Goal: Check status: Check status

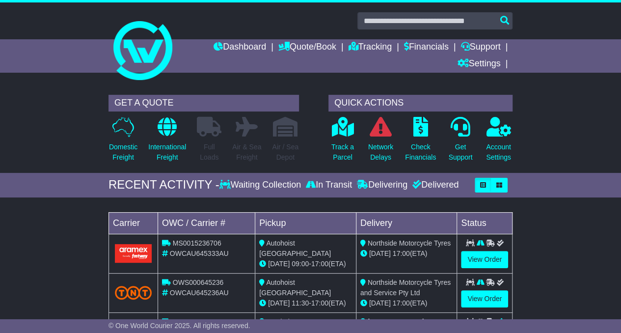
click at [228, 48] on link "Dashboard" at bounding box center [240, 47] width 53 height 17
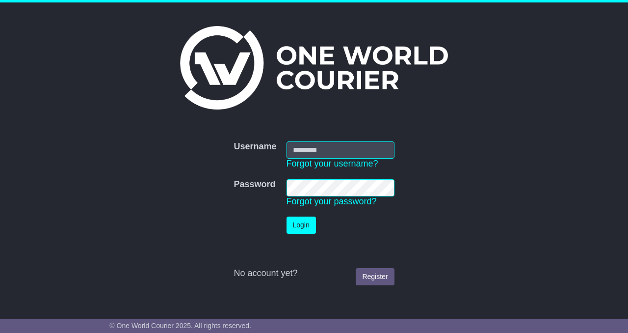
type input "**********"
click at [285, 221] on td "Login" at bounding box center [341, 225] width 118 height 27
click at [291, 222] on button "Login" at bounding box center [301, 225] width 29 height 17
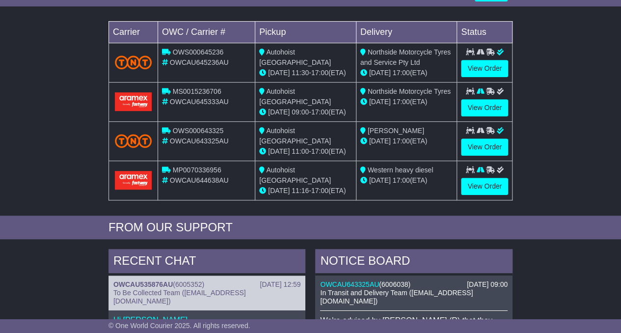
scroll to position [193, 0]
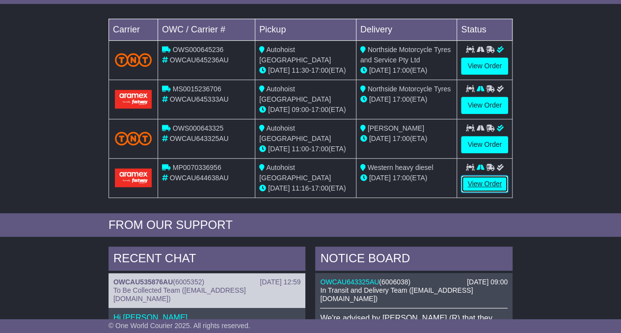
click at [497, 179] on link "View Order" at bounding box center [484, 183] width 47 height 17
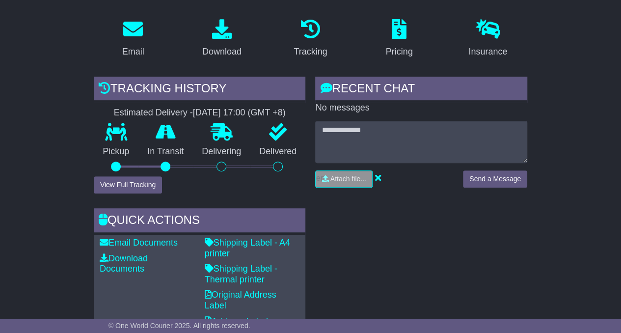
scroll to position [198, 0]
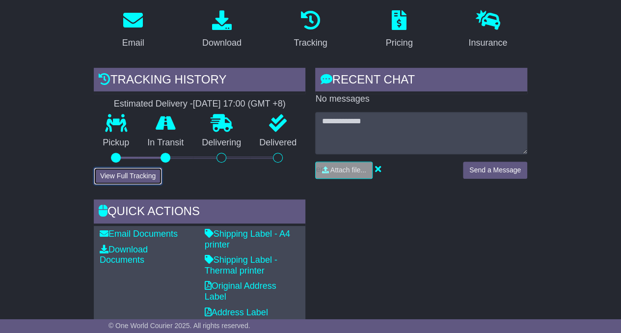
click at [137, 170] on button "View Full Tracking" at bounding box center [128, 175] width 68 height 17
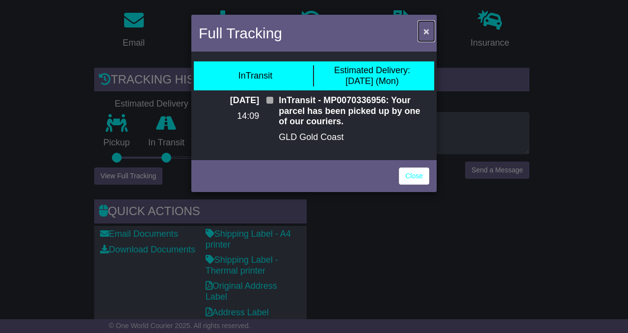
click at [428, 26] on span "×" at bounding box center [427, 31] width 6 height 11
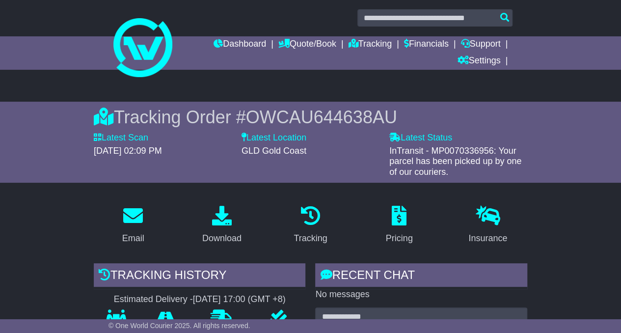
scroll to position [0, 0]
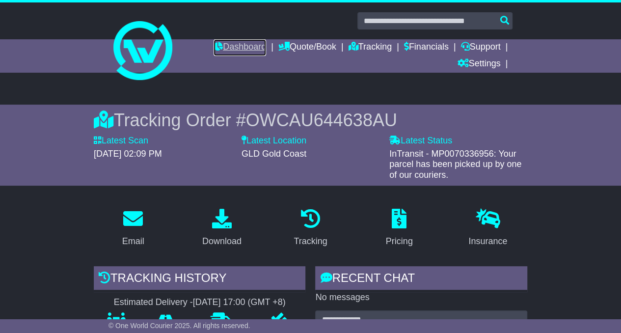
click at [224, 53] on link "Dashboard" at bounding box center [240, 47] width 53 height 17
